Goal: Transaction & Acquisition: Purchase product/service

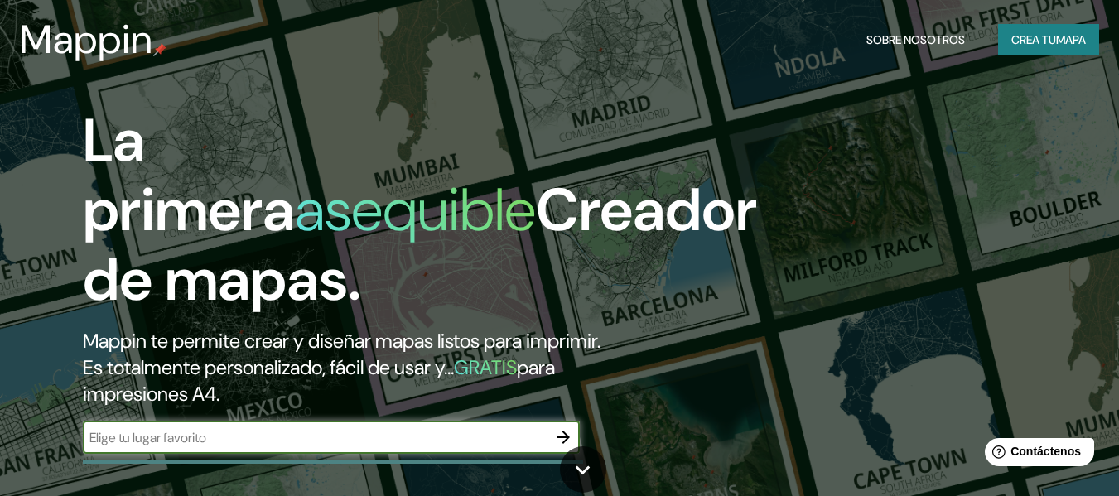
click at [1019, 47] on font "Crea tu" at bounding box center [1033, 39] width 45 height 15
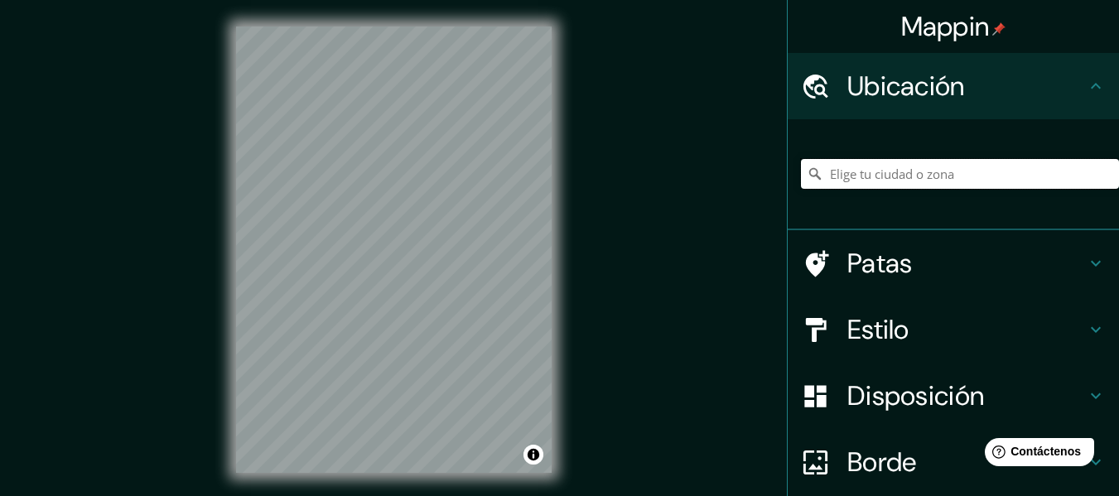
click at [873, 176] on input "Elige tu ciudad o zona" at bounding box center [960, 174] width 318 height 30
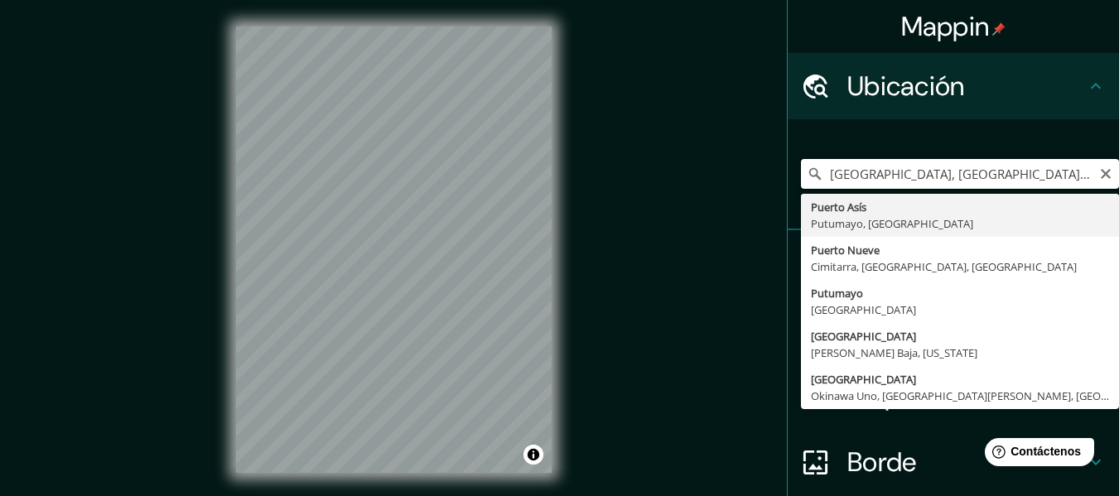
click at [968, 176] on input "puerto nuevo Puerto Asís, Putumayo, Colombia" at bounding box center [960, 174] width 318 height 30
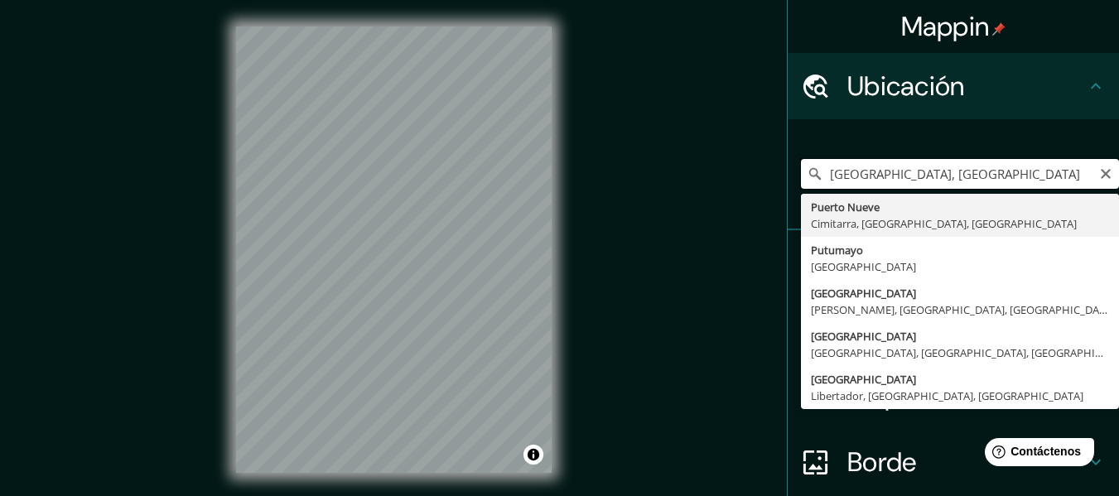
type input "Puerto Nueve, Cimitarra, Santander, Colombia"
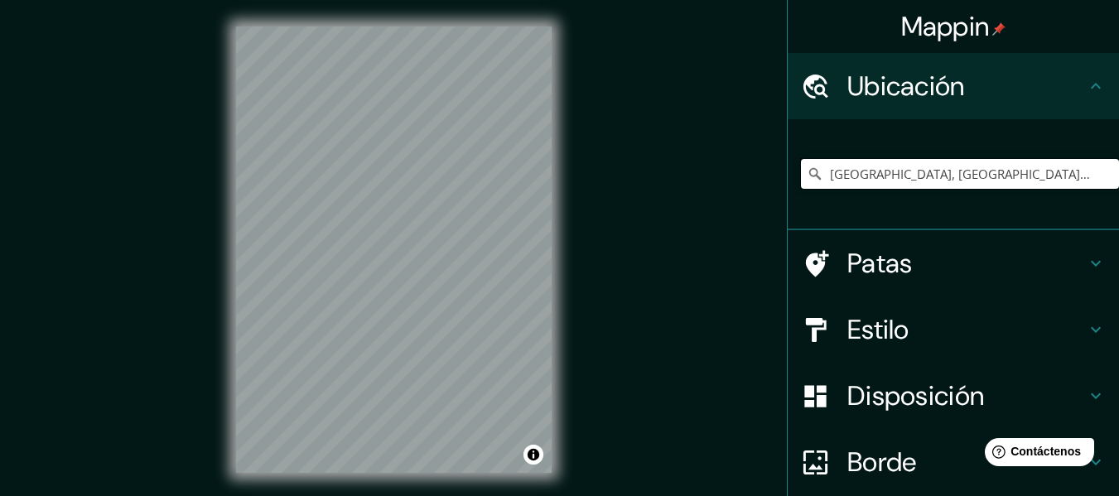
click at [1022, 173] on input "Puerto Nueve, Cimitarra, Santander, Colombia" at bounding box center [960, 174] width 318 height 30
drag, startPoint x: 817, startPoint y: 170, endPoint x: 1114, endPoint y: 186, distance: 297.7
click at [1114, 186] on div "Mappin Ubicación Puerto Nueve, Cimitarra, Santander, Colombia Puerto Nueve Cimi…" at bounding box center [953, 248] width 332 height 496
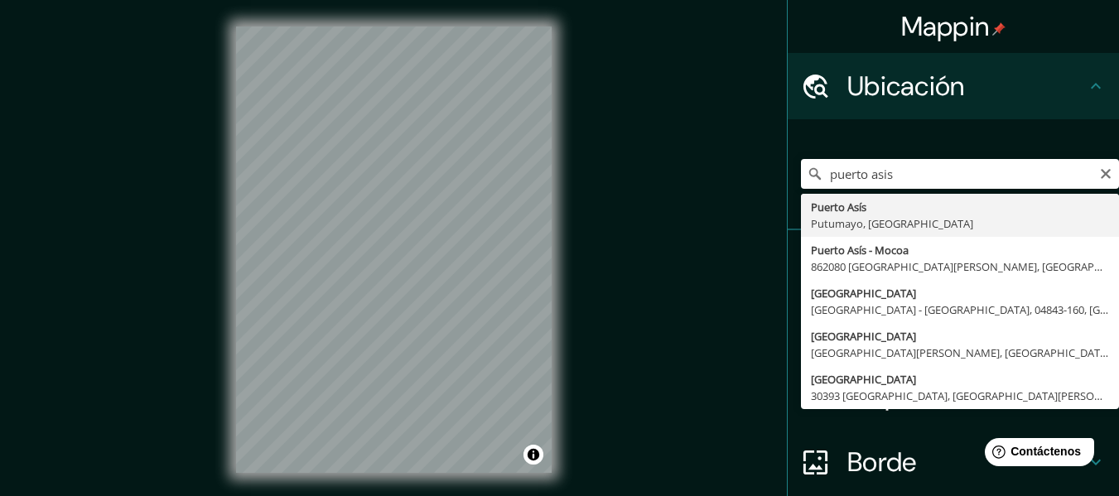
type input "Puerto Asís, Putumayo, Colombia"
